Goal: Task Accomplishment & Management: Manage account settings

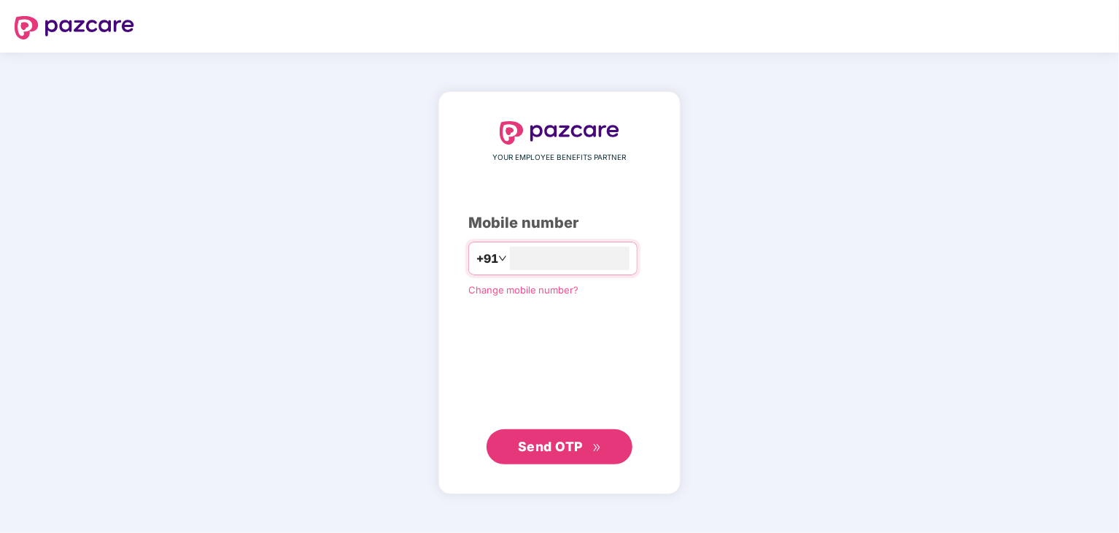
type input "**********"
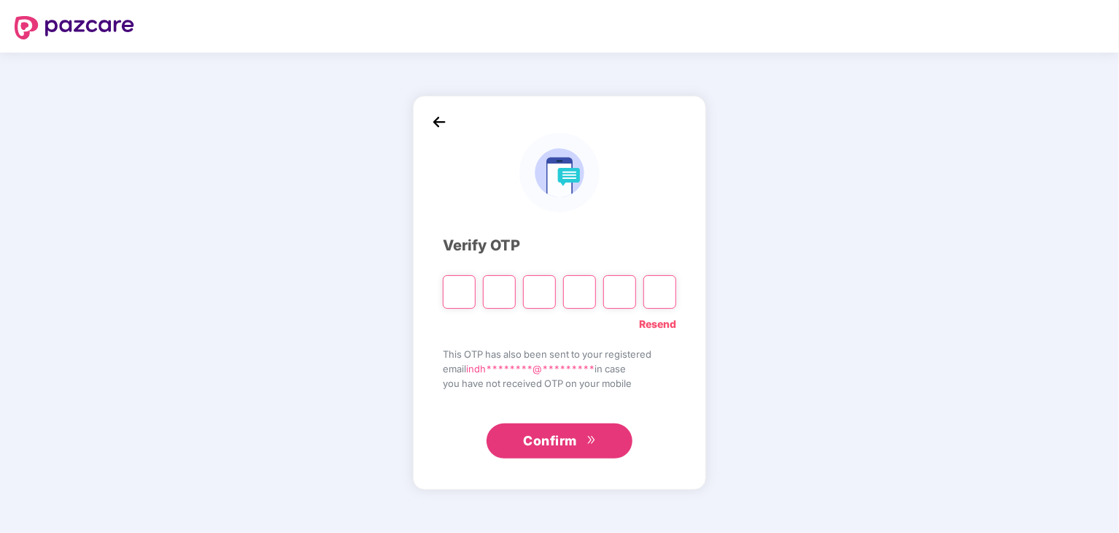
type input "*"
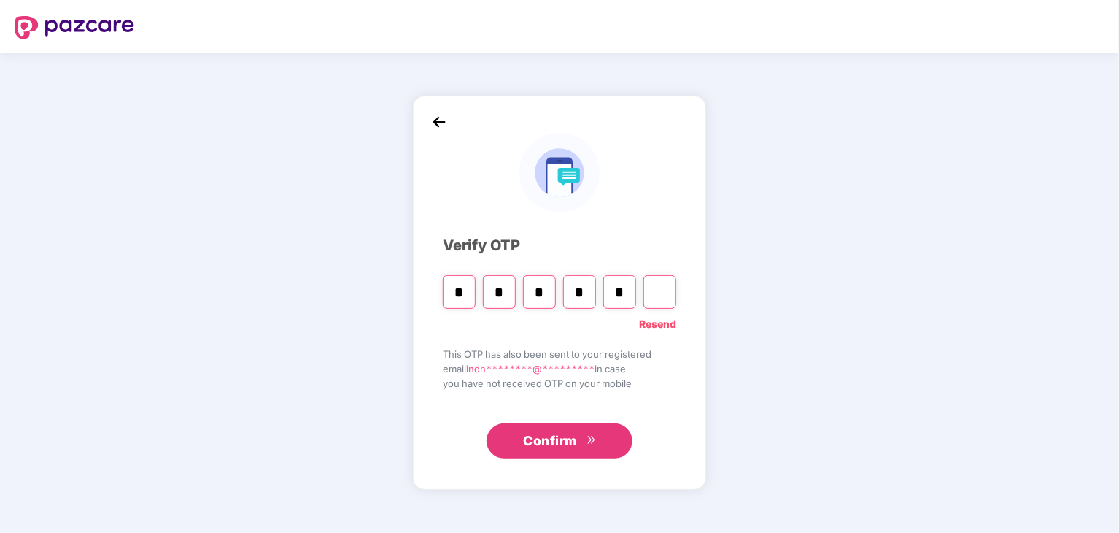
type input "*"
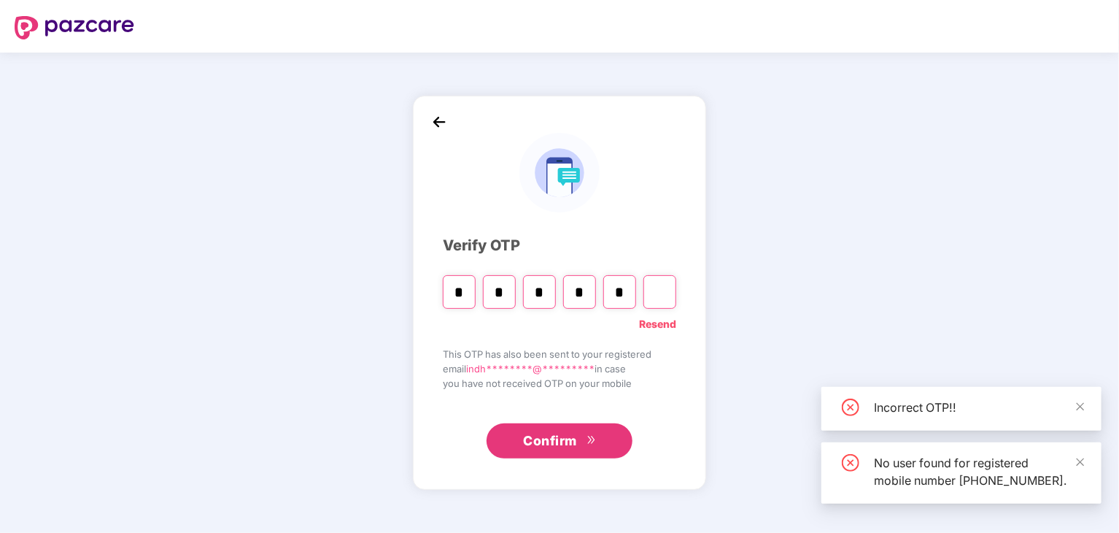
type input "*"
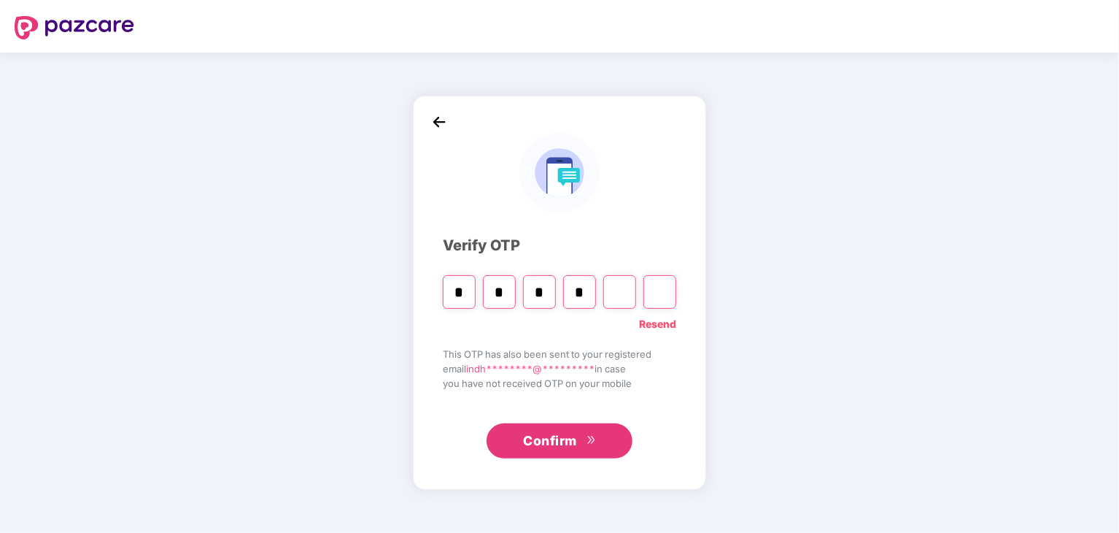
type input "*"
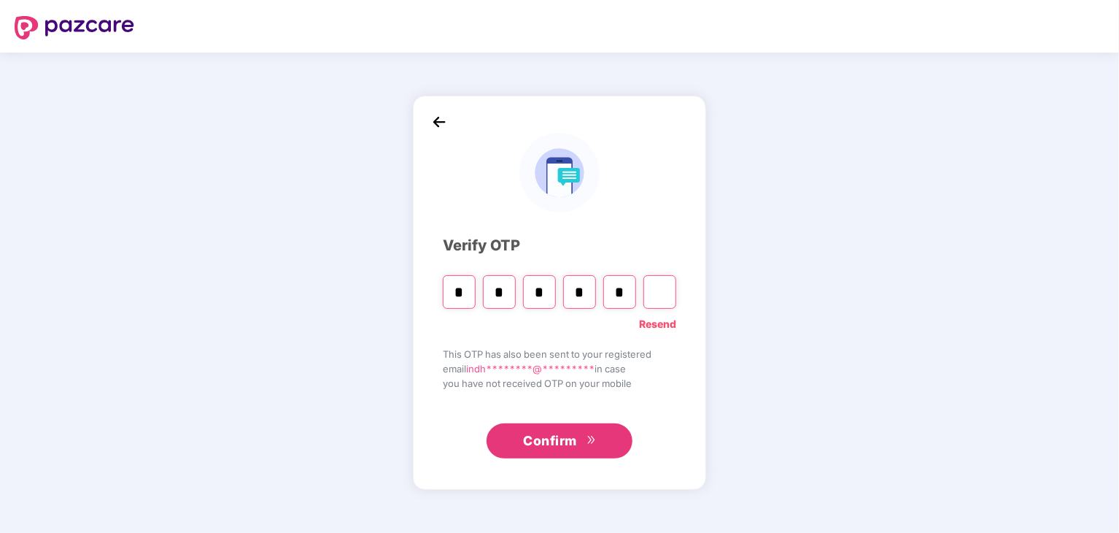
type input "*"
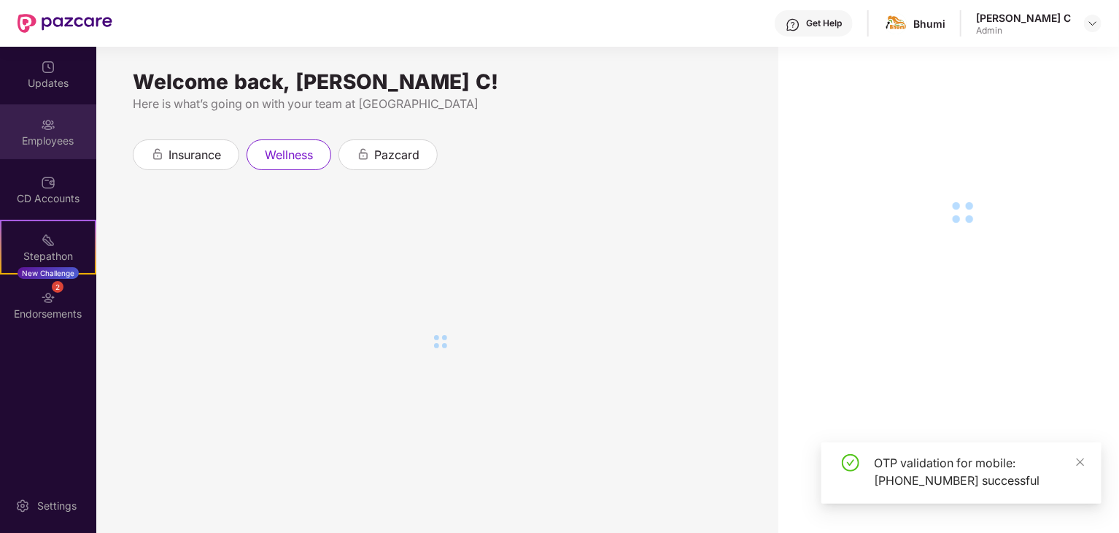
click at [47, 141] on div "Employees" at bounding box center [48, 141] width 96 height 15
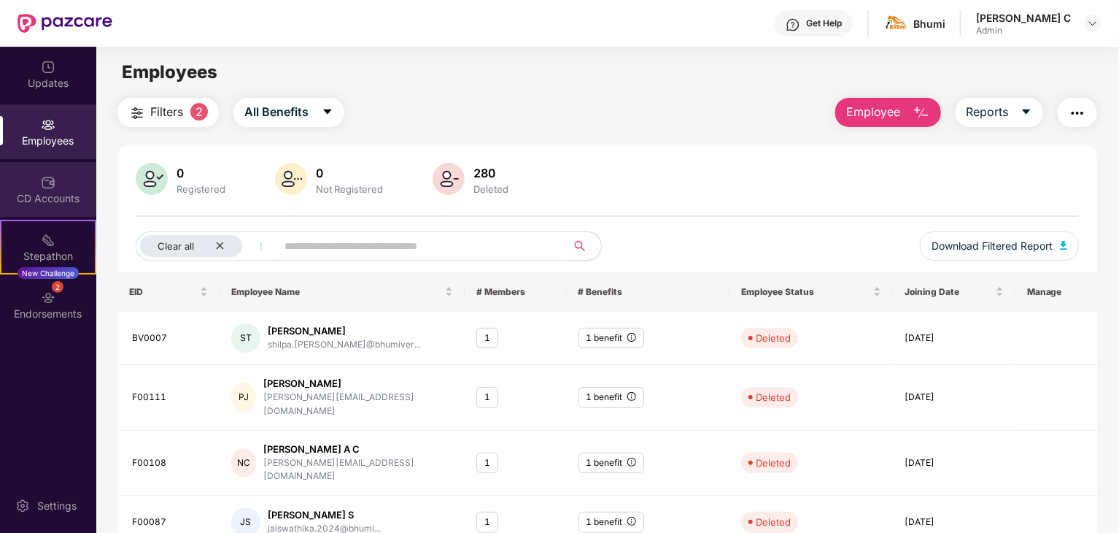
click at [42, 204] on div "CD Accounts" at bounding box center [48, 198] width 96 height 15
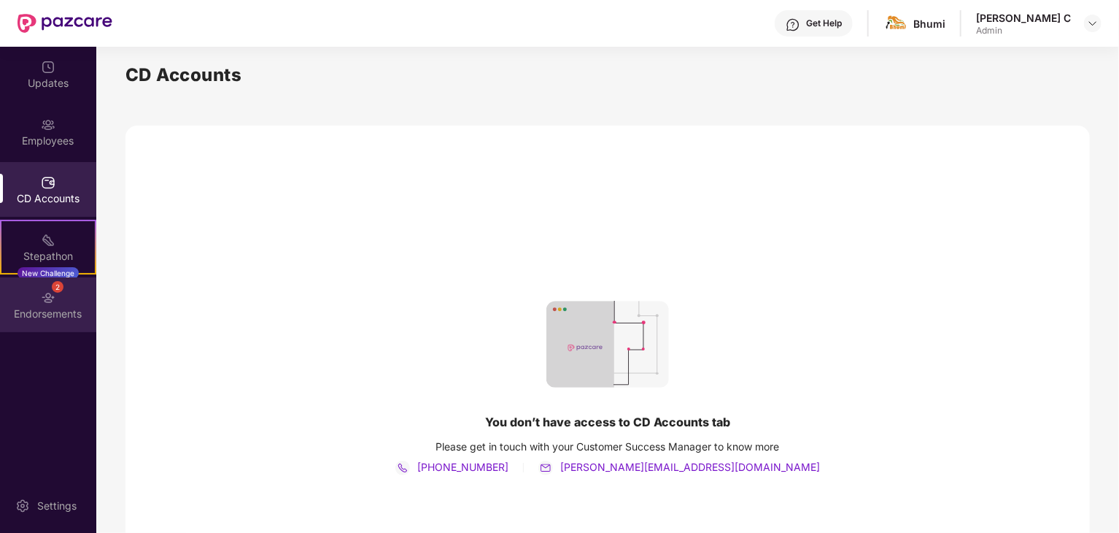
click at [64, 307] on div "Endorsements" at bounding box center [48, 314] width 96 height 15
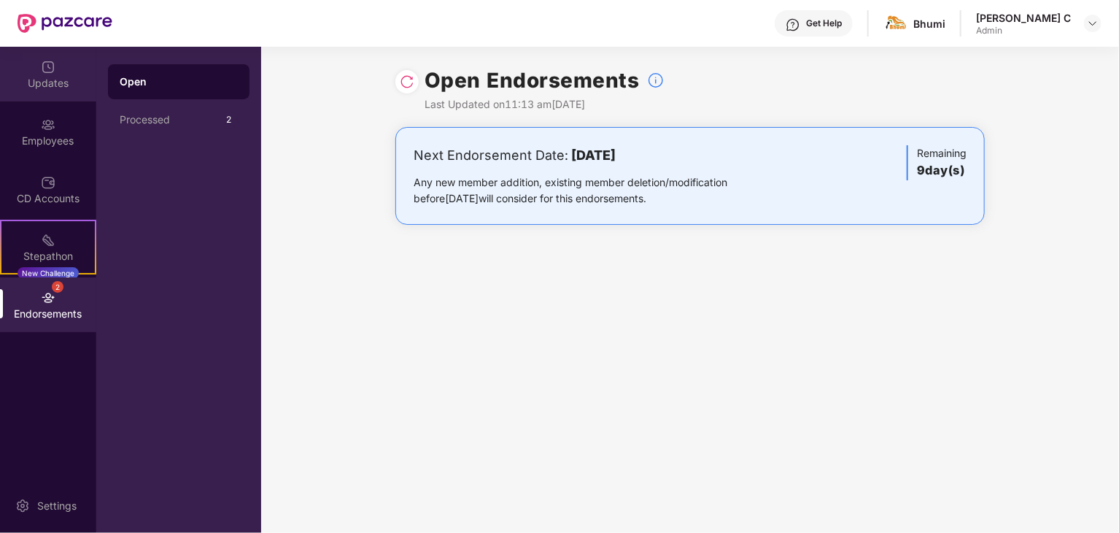
click at [57, 71] on div "Updates" at bounding box center [48, 74] width 96 height 55
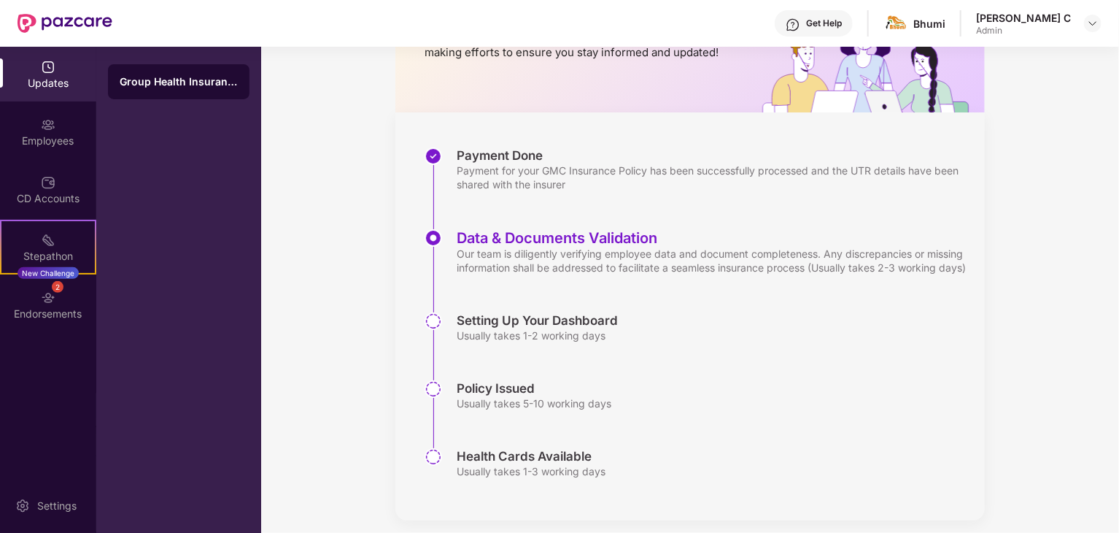
scroll to position [161, 0]
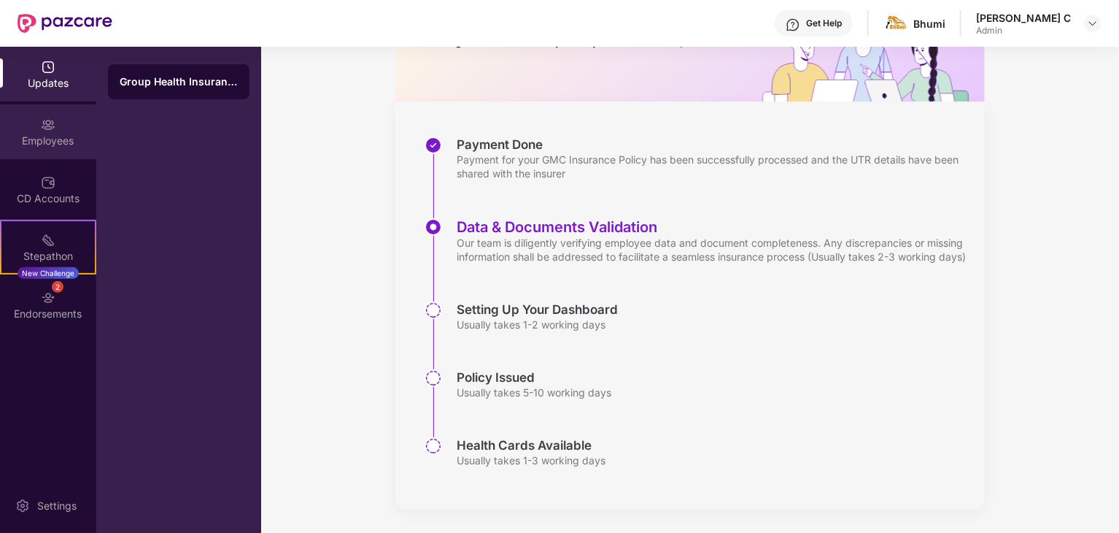
click at [47, 137] on div "Employees" at bounding box center [48, 141] width 96 height 15
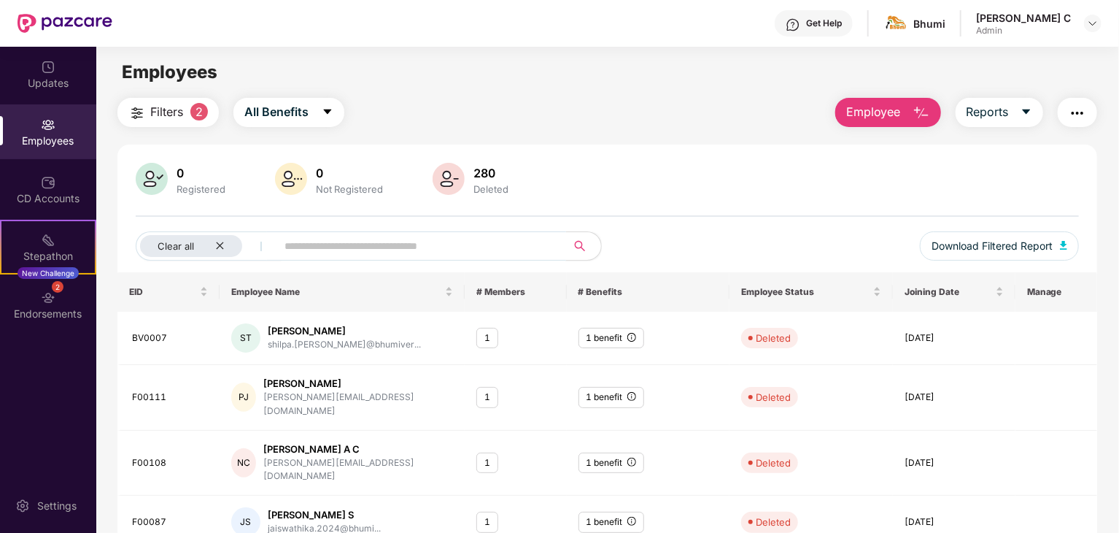
click at [346, 247] on input "text" at bounding box center [416, 246] width 262 height 22
click at [869, 109] on span "Employee" at bounding box center [874, 112] width 55 height 18
click at [487, 236] on input "text" at bounding box center [416, 246] width 262 height 22
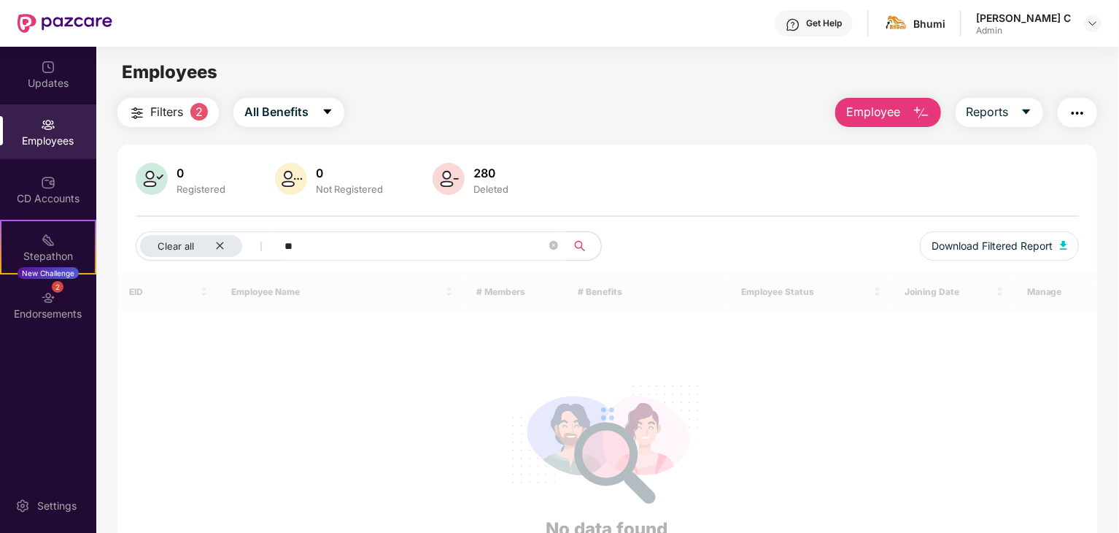
type input "*"
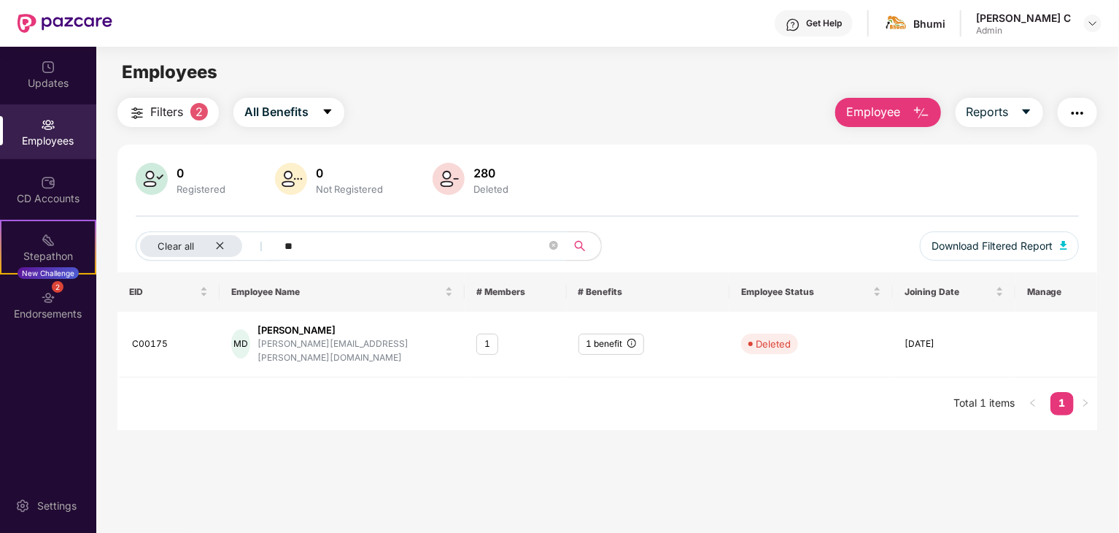
type input "*"
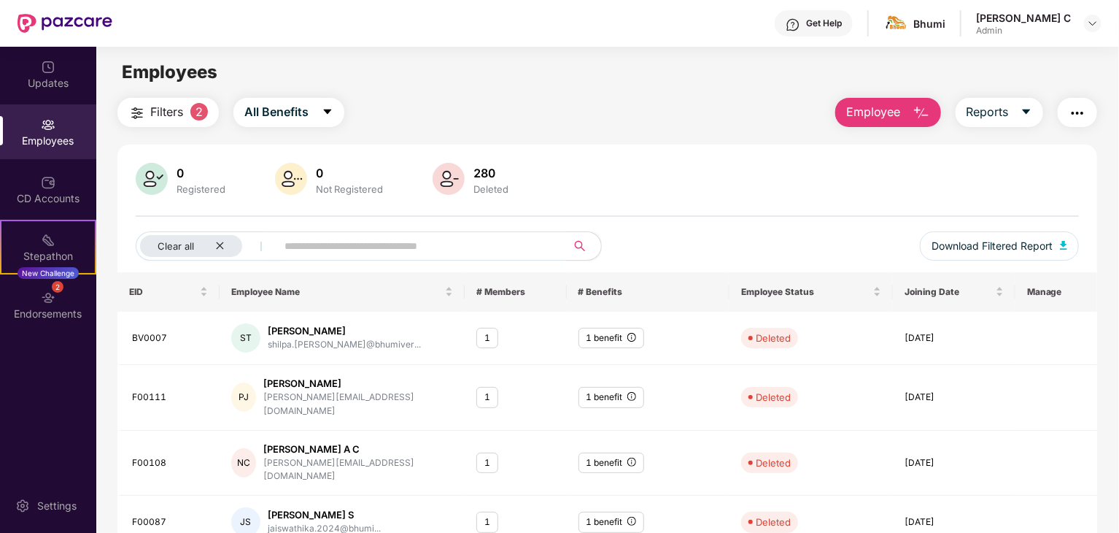
click at [467, 258] on span at bounding box center [416, 245] width 299 height 29
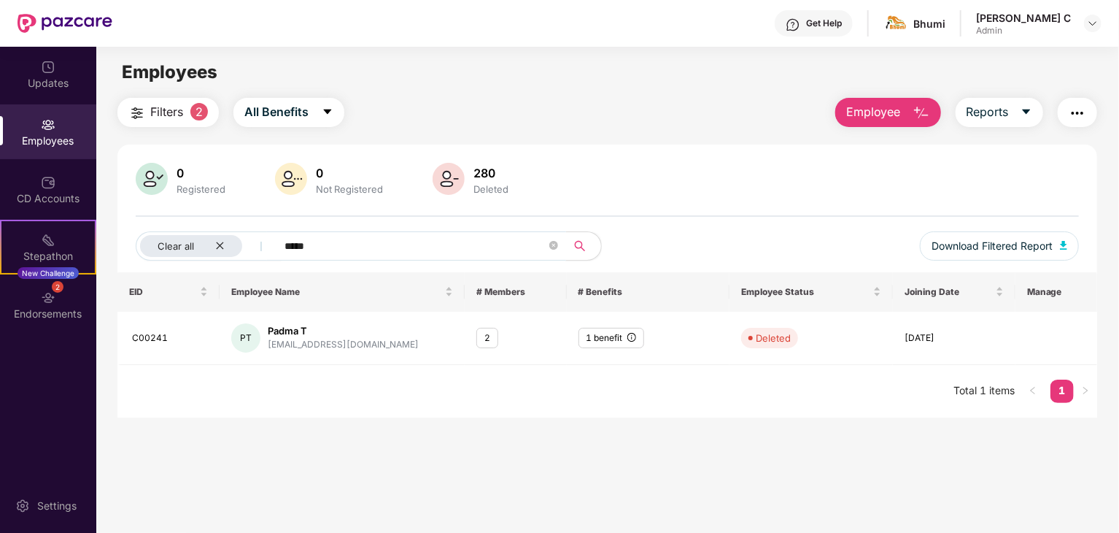
type input "*****"
click at [37, 74] on div "Updates" at bounding box center [48, 74] width 96 height 55
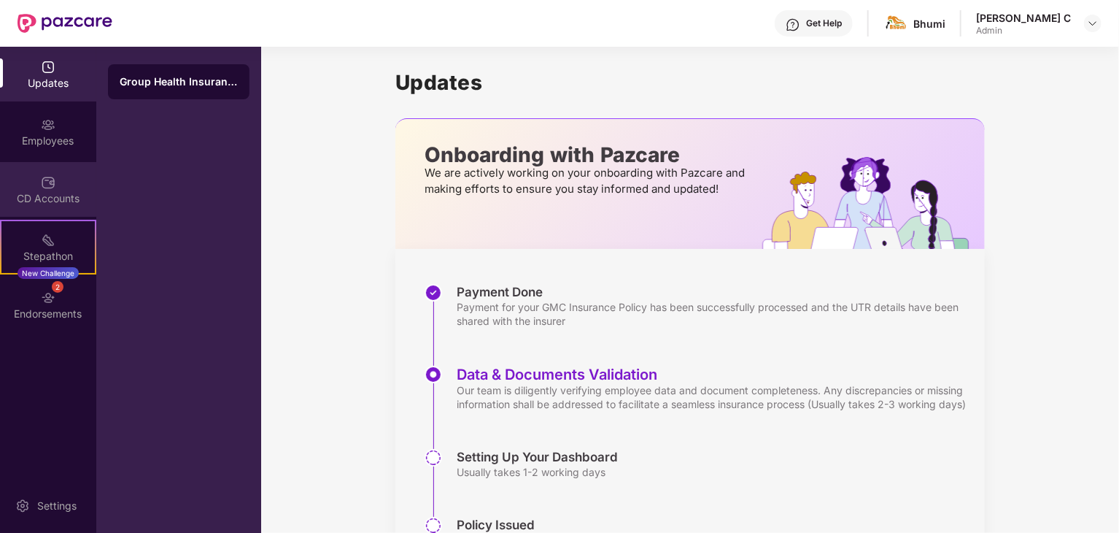
click at [50, 185] on img at bounding box center [48, 182] width 15 height 15
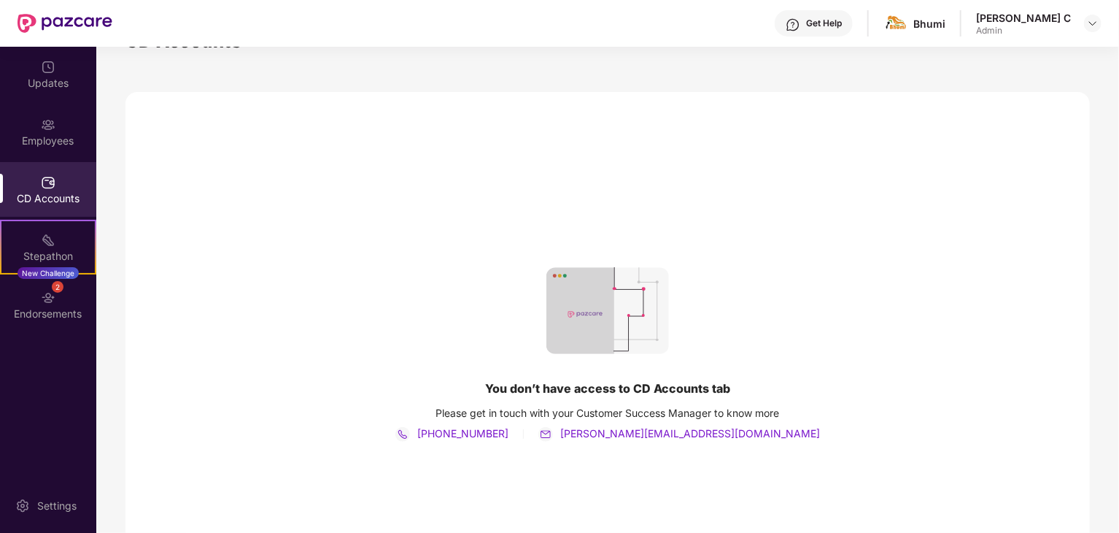
scroll to position [34, 0]
